Goal: Obtain resource: Obtain resource

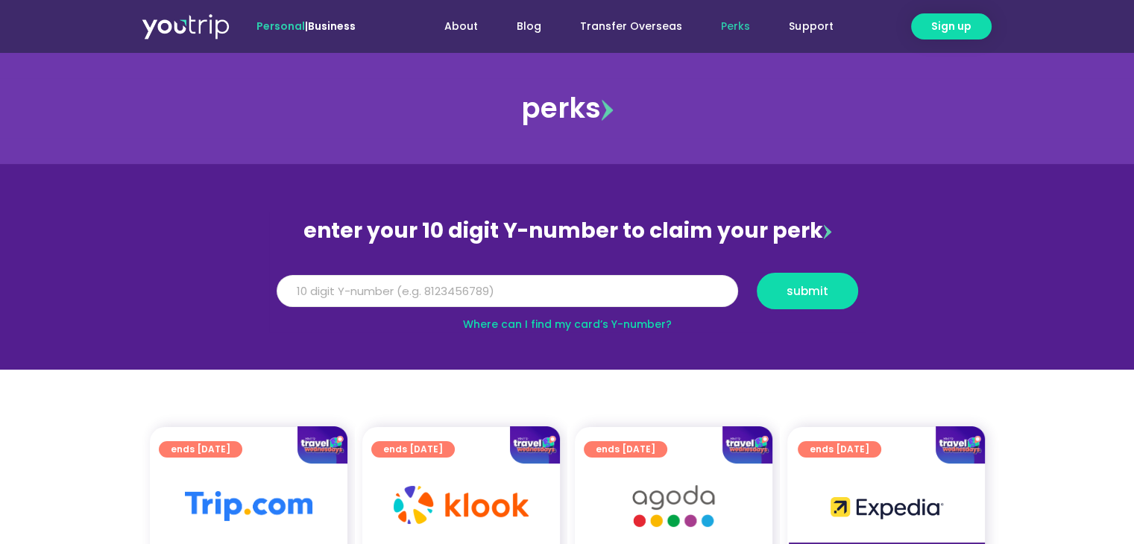
click at [546, 279] on input "Y Number" at bounding box center [507, 291] width 461 height 33
click at [548, 296] on input "Y Number" at bounding box center [507, 291] width 461 height 33
click at [449, 291] on input "Y Number" at bounding box center [507, 291] width 461 height 33
type input "8170282007"
click at [821, 302] on button "submit" at bounding box center [807, 291] width 101 height 37
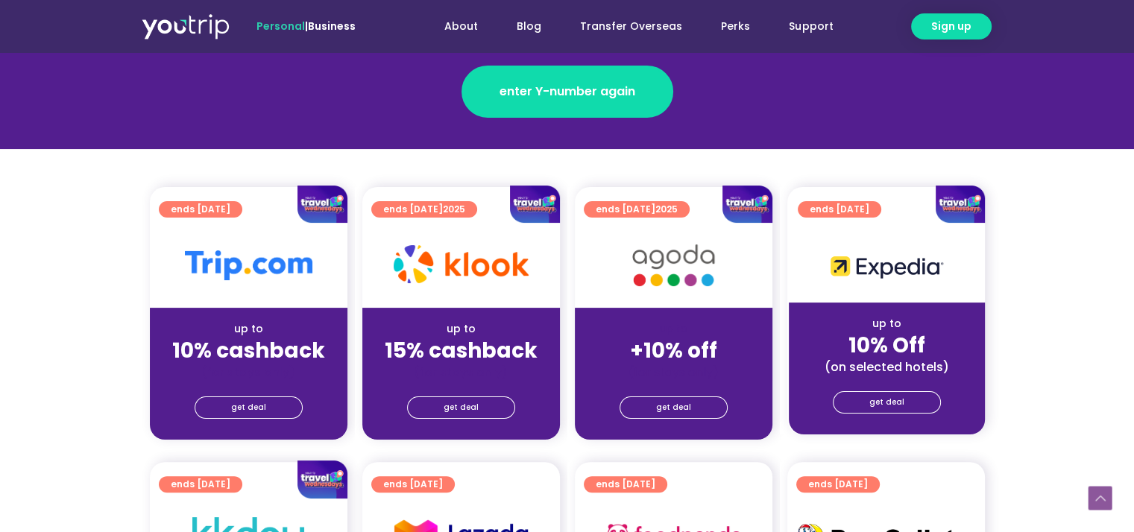
scroll to position [298, 0]
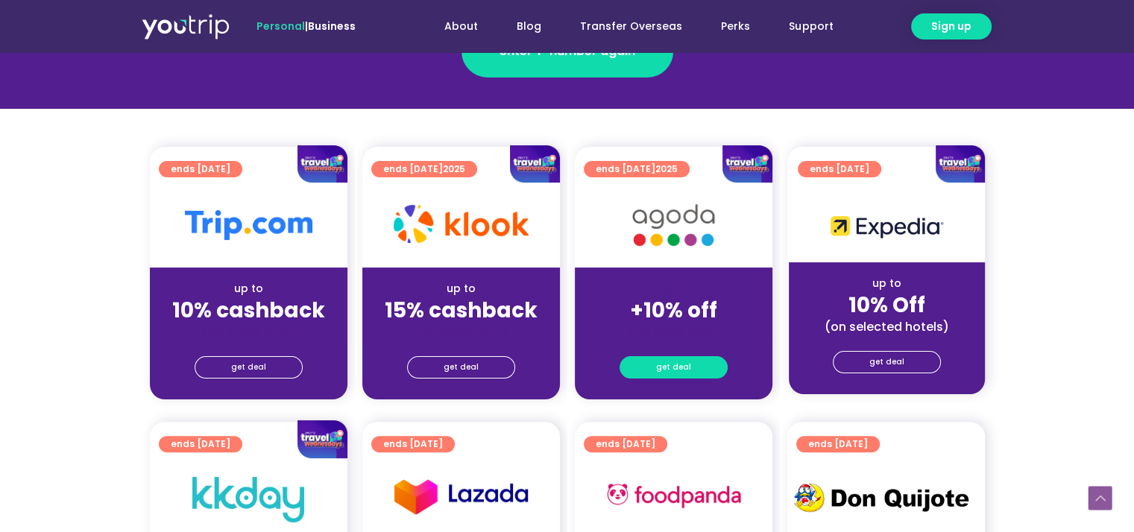
click at [689, 367] on link "get deal" at bounding box center [673, 367] width 108 height 22
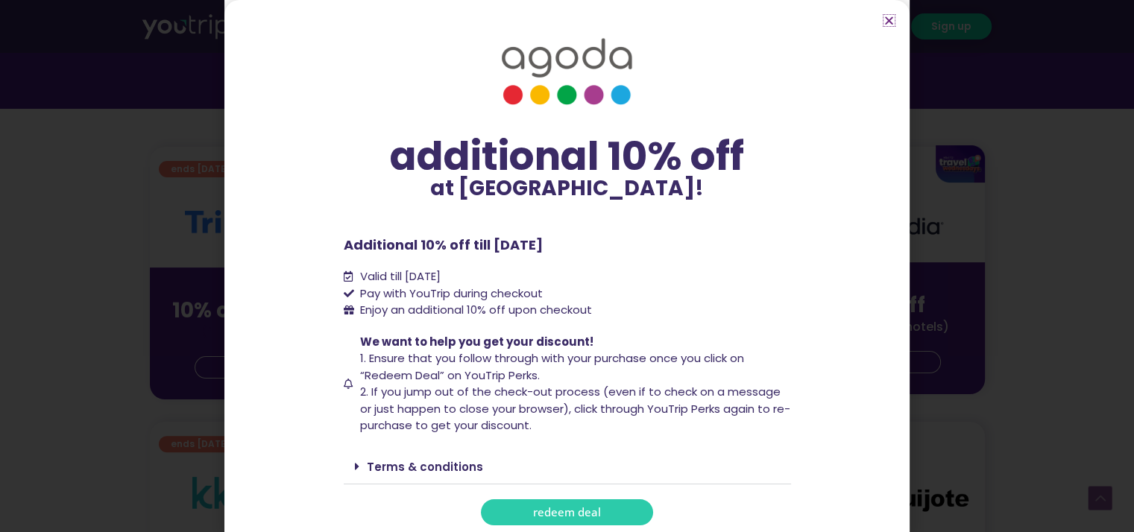
scroll to position [4, 0]
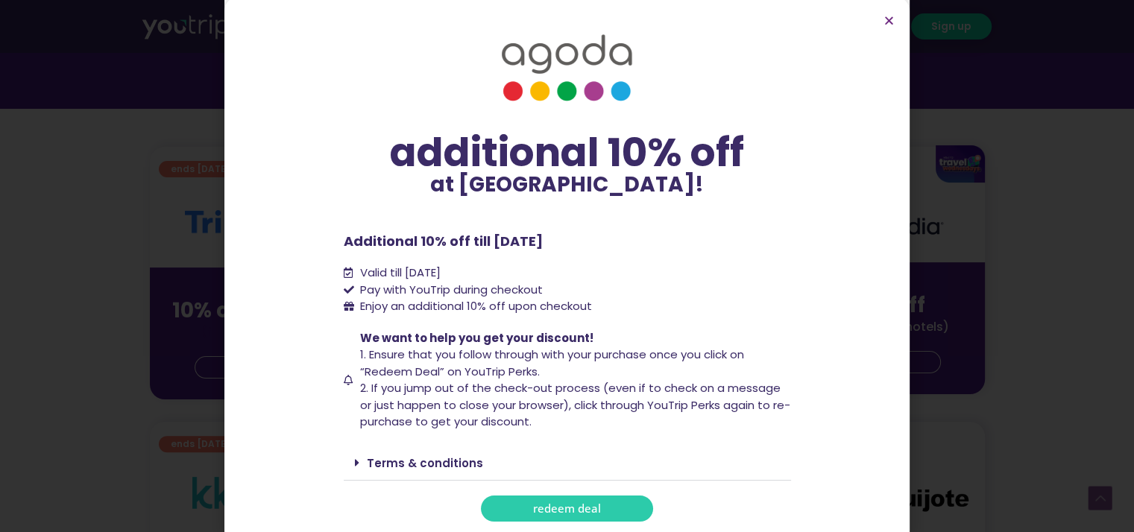
click at [575, 503] on span "redeem deal" at bounding box center [567, 508] width 68 height 11
